Goal: Information Seeking & Learning: Learn about a topic

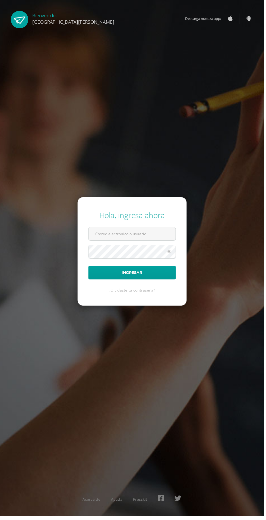
click at [127, 242] on input "text" at bounding box center [133, 235] width 88 height 13
type input "20180058@fatima.edu.gt"
click at [89, 268] on button "Ingresar" at bounding box center [133, 275] width 88 height 14
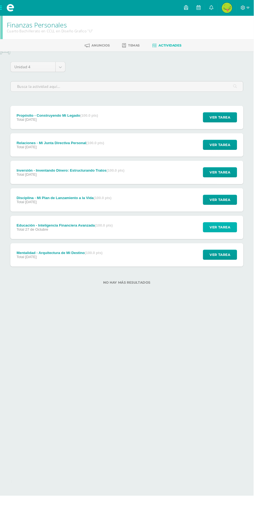
click at [233, 237] on span "Ver tarea" at bounding box center [231, 238] width 22 height 10
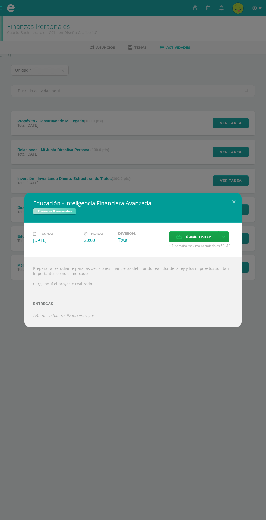
click at [186, 238] on label "Subir tarea" at bounding box center [193, 236] width 49 height 11
click at [0, 0] on input "Subir tarea" at bounding box center [0, 0] width 0 height 0
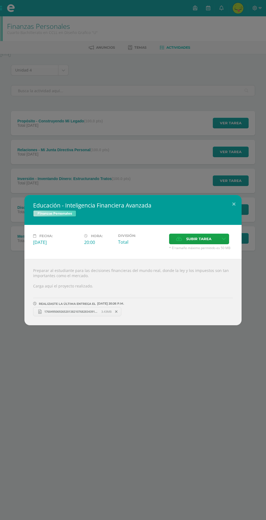
click at [155, 452] on div "Educación - Inteligencia Financiera Avanzada Finanzas Personales Fecha: Lunes 2…" at bounding box center [133, 260] width 266 height 520
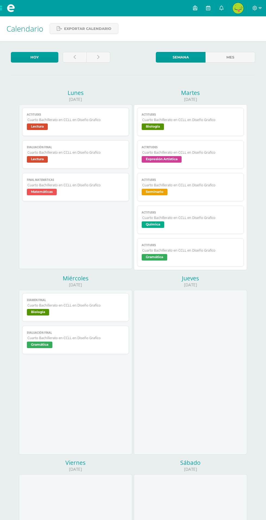
click at [99, 300] on span "Examen Final" at bounding box center [75, 300] width 97 height 4
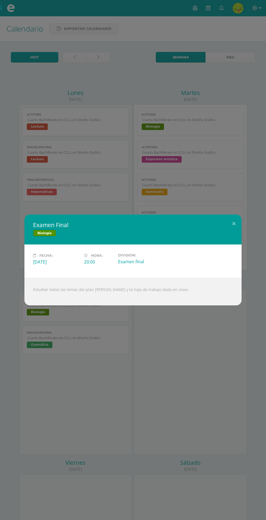
click at [138, 337] on div "Examen Final Biología Fecha: Miércoles 15 de Octubre Hora: 20:00 División: Exam…" at bounding box center [133, 260] width 266 height 520
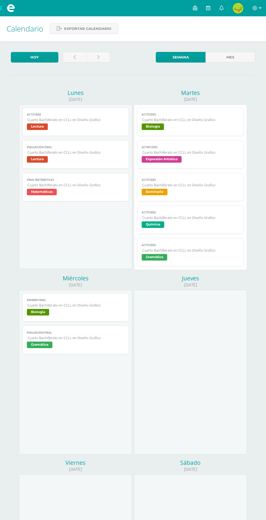
click at [108, 352] on link "Evaluación final Cuarto Bachillerato en CCLL en Diseño Grafico Gramática" at bounding box center [75, 340] width 107 height 28
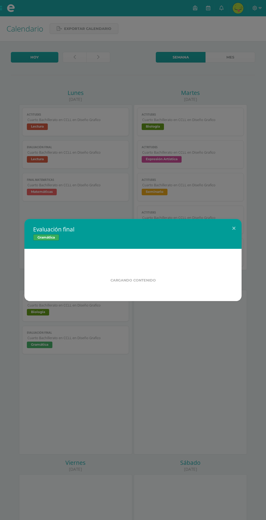
click at [97, 332] on div "Evaluación final Gramática Cargando contenido Loading..." at bounding box center [133, 260] width 266 height 520
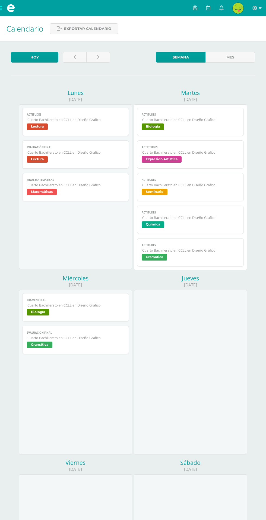
click at [94, 350] on link "Evaluación final Cuarto Bachillerato en CCLL en Diseño Grafico Gramática" at bounding box center [75, 340] width 107 height 28
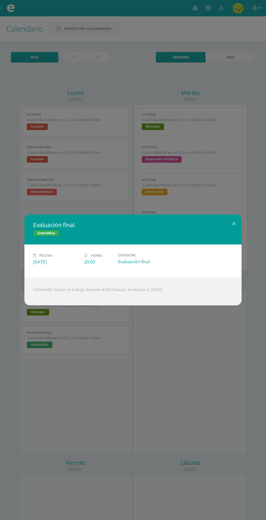
click at [245, 26] on div "Evaluación final Gramática Fecha: Miércoles 15 de Octubre Hora: 20:00 División:…" at bounding box center [133, 260] width 266 height 520
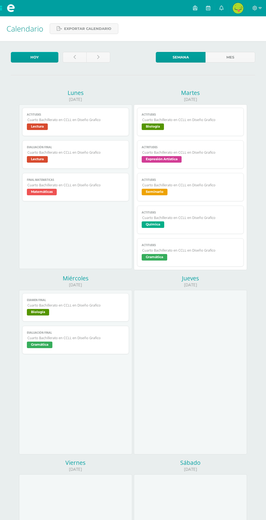
click at [259, 13] on div at bounding box center [258, 8] width 18 height 16
click at [257, 10] on icon at bounding box center [255, 8] width 5 height 5
click at [243, 36] on span "Cerrar sesión" at bounding box center [243, 36] width 24 height 5
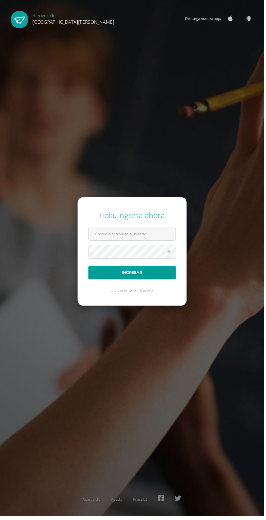
click at [162, 242] on input "text" at bounding box center [133, 235] width 88 height 13
click at [149, 242] on input "text" at bounding box center [133, 235] width 88 height 13
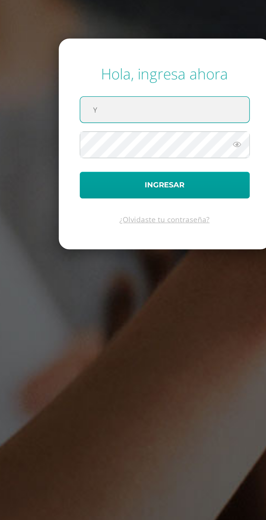
type input "yingxu@fatima.edoo.gt"
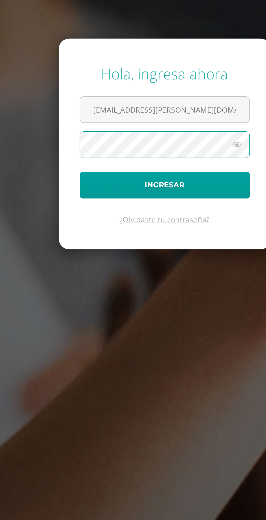
click at [172, 257] on icon at bounding box center [170, 253] width 7 height 7
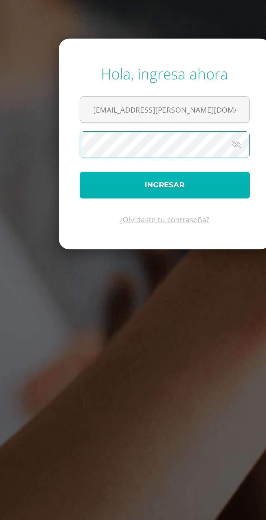
click at [143, 282] on button "Ingresar" at bounding box center [133, 275] width 88 height 14
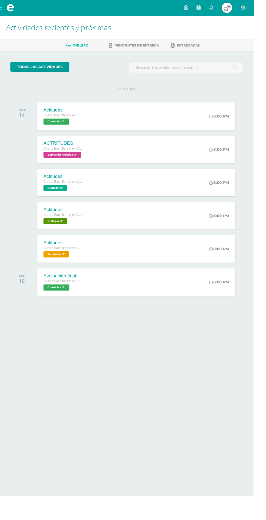
click at [5, 9] on span at bounding box center [11, 8] width 22 height 16
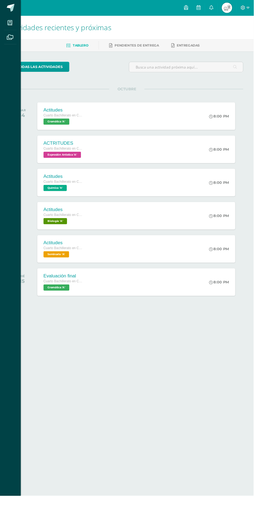
click at [10, 24] on icon at bounding box center [10, 23] width 5 height 5
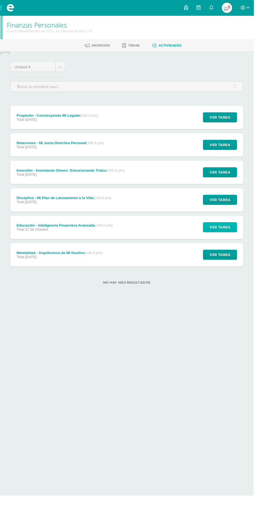
click at [235, 237] on span "Ver tarea" at bounding box center [231, 238] width 22 height 10
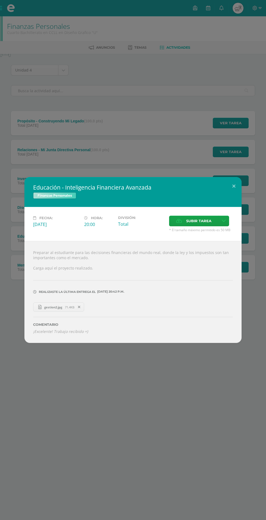
click at [63, 310] on link "gestion2.jpg 71.4KB" at bounding box center [58, 306] width 51 height 9
click at [202, 140] on div "Educación - Inteligencia Financiera Avanzada Finanzas Personales Fecha: Lunes 2…" at bounding box center [133, 260] width 266 height 520
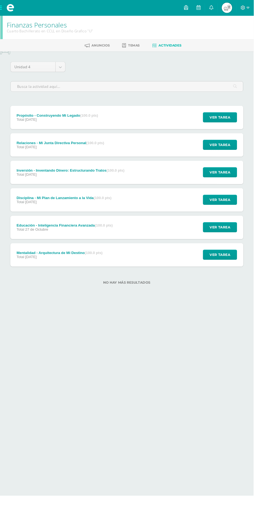
click at [157, 207] on div "Disciplina - Mi Plan de Lanzamiento a la Vida (100.0 pts) Total 28 de Octubre V…" at bounding box center [133, 209] width 245 height 24
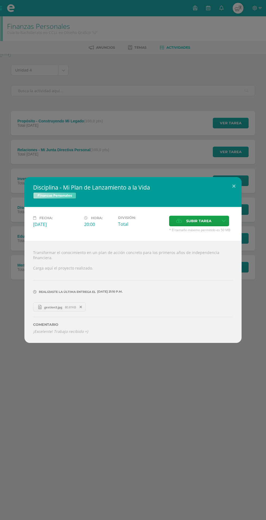
click at [61, 305] on span "gestion3.jpg" at bounding box center [53, 307] width 23 height 4
click at [212, 133] on div "Disciplina - Mi Plan de Lanzamiento a la Vida Finanzas Personales Fecha: Martes…" at bounding box center [133, 260] width 266 height 520
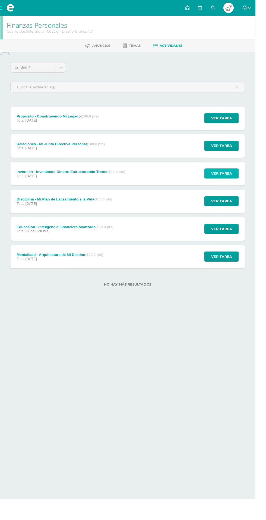
click at [228, 182] on span "Ver tarea" at bounding box center [231, 181] width 22 height 10
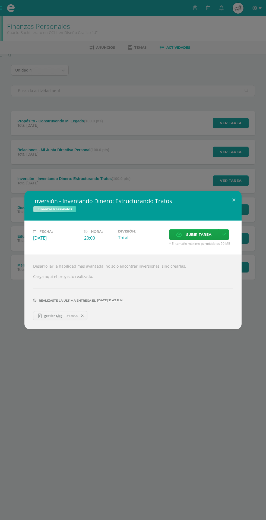
click at [64, 315] on span "gestion4.jpg" at bounding box center [53, 315] width 23 height 4
click at [190, 143] on div "Inversión - Inventando Dinero: Estructurando Tratos Finanzas Personales Fecha: …" at bounding box center [133, 260] width 266 height 520
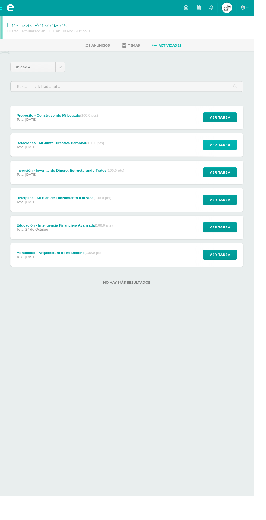
click at [236, 151] on span "Ver tarea" at bounding box center [231, 152] width 22 height 10
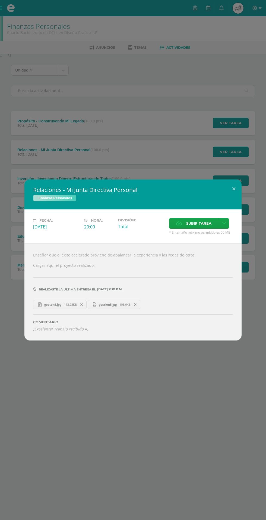
click at [61, 307] on link "geston5.jpg 113.93KB" at bounding box center [60, 304] width 54 height 9
click at [115, 303] on span "gestion5.jpg" at bounding box center [107, 304] width 23 height 4
click at [196, 133] on div "Relaciones - Mi Junta Directiva Personal Finanzas Personales Fecha: Jueves 30 d…" at bounding box center [133, 260] width 266 height 520
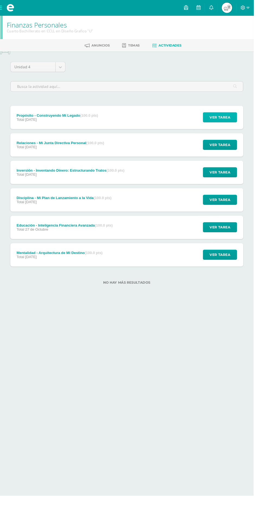
click at [234, 123] on span "Ver tarea" at bounding box center [231, 123] width 22 height 10
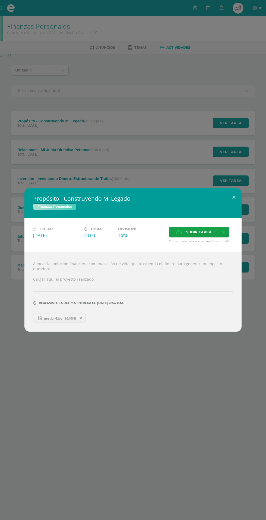
click at [63, 316] on span "gestion6.jpg" at bounding box center [53, 318] width 23 height 4
click at [201, 158] on div "Propósito - Construyendo Mi Legado Finanzas Personales Fecha: Viernes 31 de Oct…" at bounding box center [133, 260] width 266 height 520
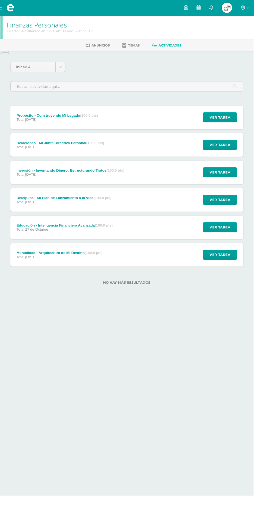
click at [247, 169] on div "Ver tarea" at bounding box center [230, 181] width 51 height 24
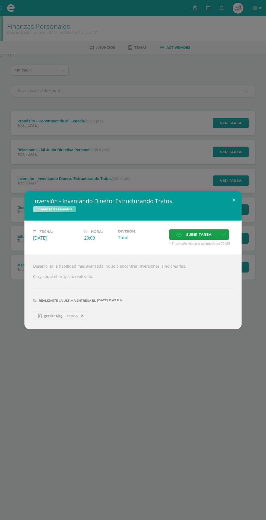
click at [63, 312] on link "gestion4.jpg 154.56KB" at bounding box center [60, 315] width 54 height 9
click at [178, 163] on div "Inversión - Inventando Dinero: Estructurando Tratos Finanzas Personales Fecha: …" at bounding box center [133, 260] width 266 height 520
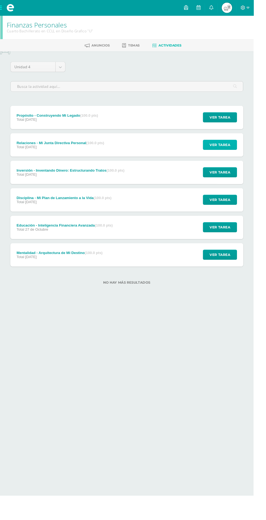
click at [240, 154] on span "Ver tarea" at bounding box center [231, 152] width 22 height 10
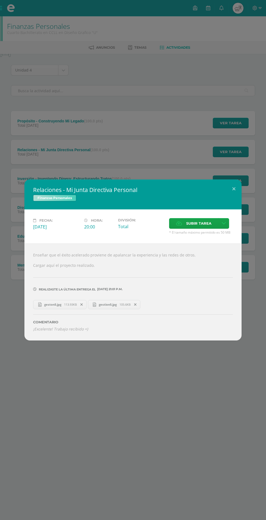
click at [93, 400] on div "Relaciones - Mi Junta Directiva Personal Finanzas Personales Fecha: Jueves 30 d…" at bounding box center [133, 260] width 266 height 520
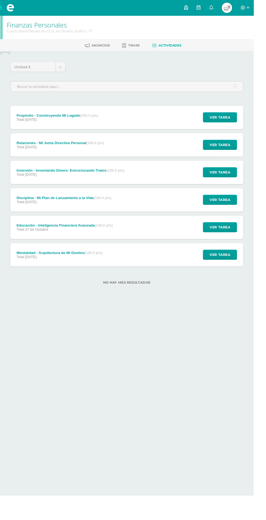
click at [187, 205] on div "Disciplina - Mi Plan de Lanzamiento a la Vida (100.0 pts) Total 28 de Octubre V…" at bounding box center [133, 209] width 245 height 24
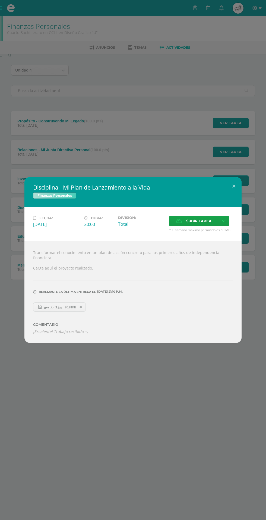
click at [155, 135] on div "Disciplina - Mi Plan de Lanzamiento a la Vida Finanzas Personales Fecha: Martes…" at bounding box center [133, 260] width 266 height 520
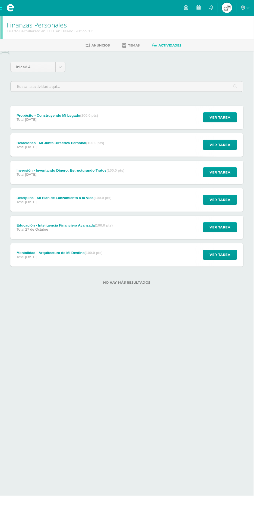
click at [178, 187] on div "Inversión - Inventando Dinero: Estructurando Tratos (100.0 pts) Total 29 de Oct…" at bounding box center [133, 181] width 245 height 24
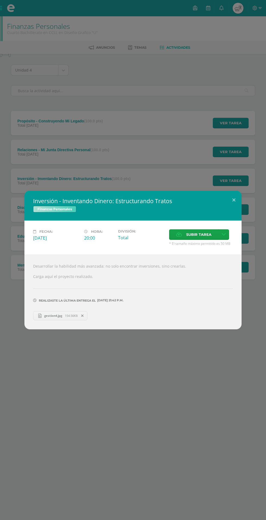
click at [64, 313] on span "gestion4.jpg" at bounding box center [53, 315] width 23 height 4
click at [118, 403] on div "Inversión - Inventando Dinero: Estructurando Tratos Finanzas Personales Fecha: …" at bounding box center [133, 260] width 266 height 520
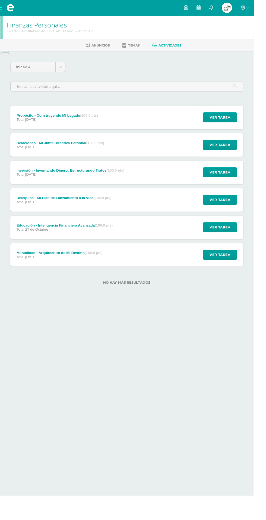
click at [215, 8] on link at bounding box center [208, 8] width 13 height 16
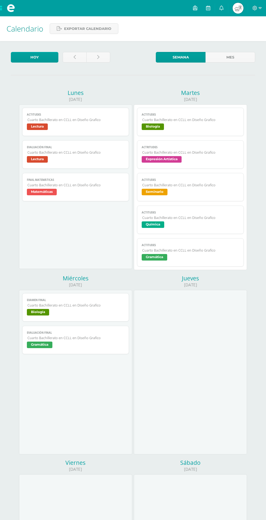
click at [9, 3] on span at bounding box center [11, 8] width 22 height 16
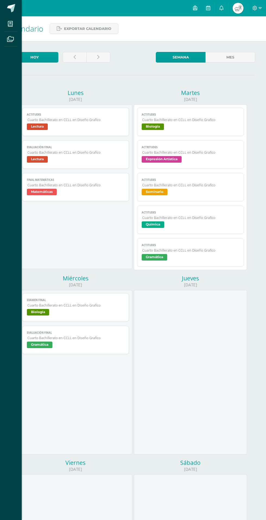
click at [10, 24] on icon at bounding box center [10, 23] width 5 height 5
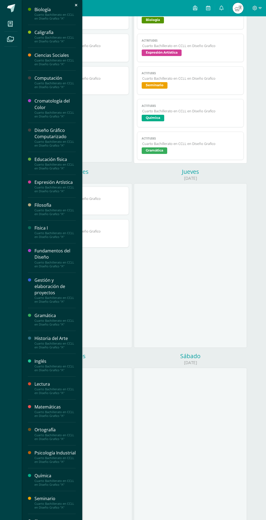
scroll to position [113, 0]
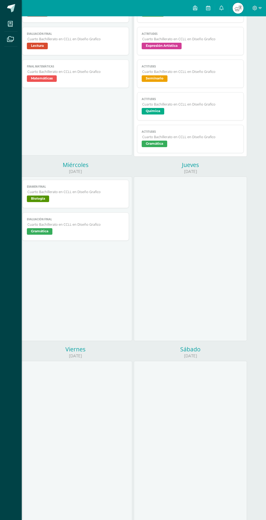
click at [59, 520] on div "Mis cursos Archivos Cerrar panel Biología Cuarto Bachillerato en CCLL en Diseño…" at bounding box center [133, 260] width 266 height 520
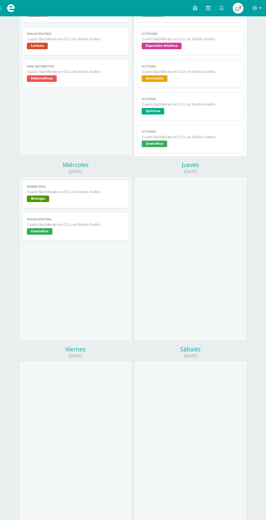
click at [1, 15] on span at bounding box center [11, 8] width 22 height 16
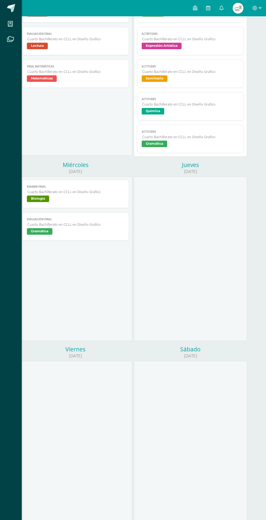
click at [10, 24] on icon at bounding box center [10, 23] width 5 height 5
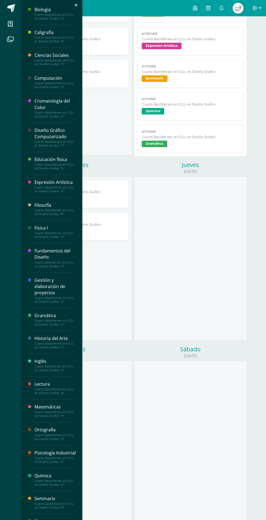
click at [59, 520] on div "Finanzas Personales" at bounding box center [55, 524] width 41 height 13
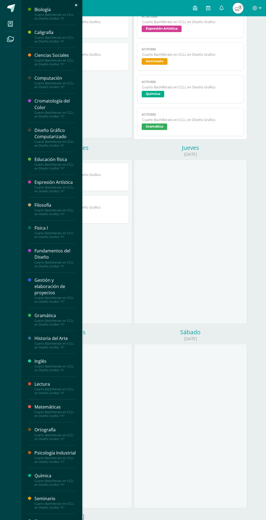
scroll to position [151, 0]
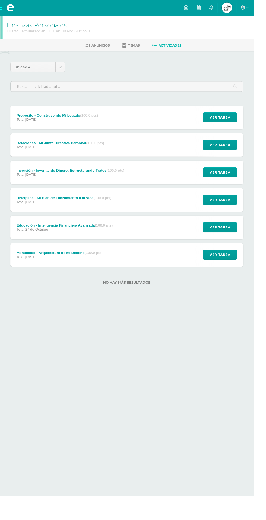
click at [141, 47] on span "Temas" at bounding box center [141, 47] width 12 height 4
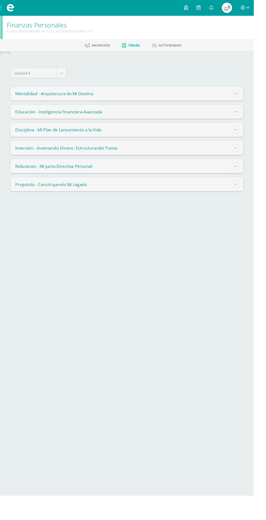
click at [198, 157] on summary "Inversión - Inventando Dinero: Estructurando Tratos" at bounding box center [133, 155] width 245 height 15
click at [247, 152] on button at bounding box center [248, 155] width 8 height 8
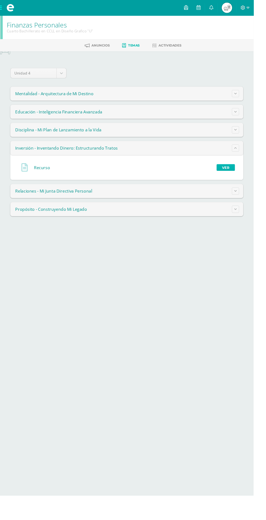
click at [234, 175] on link "Ver" at bounding box center [237, 175] width 19 height 7
